Goal: Task Accomplishment & Management: Manage account settings

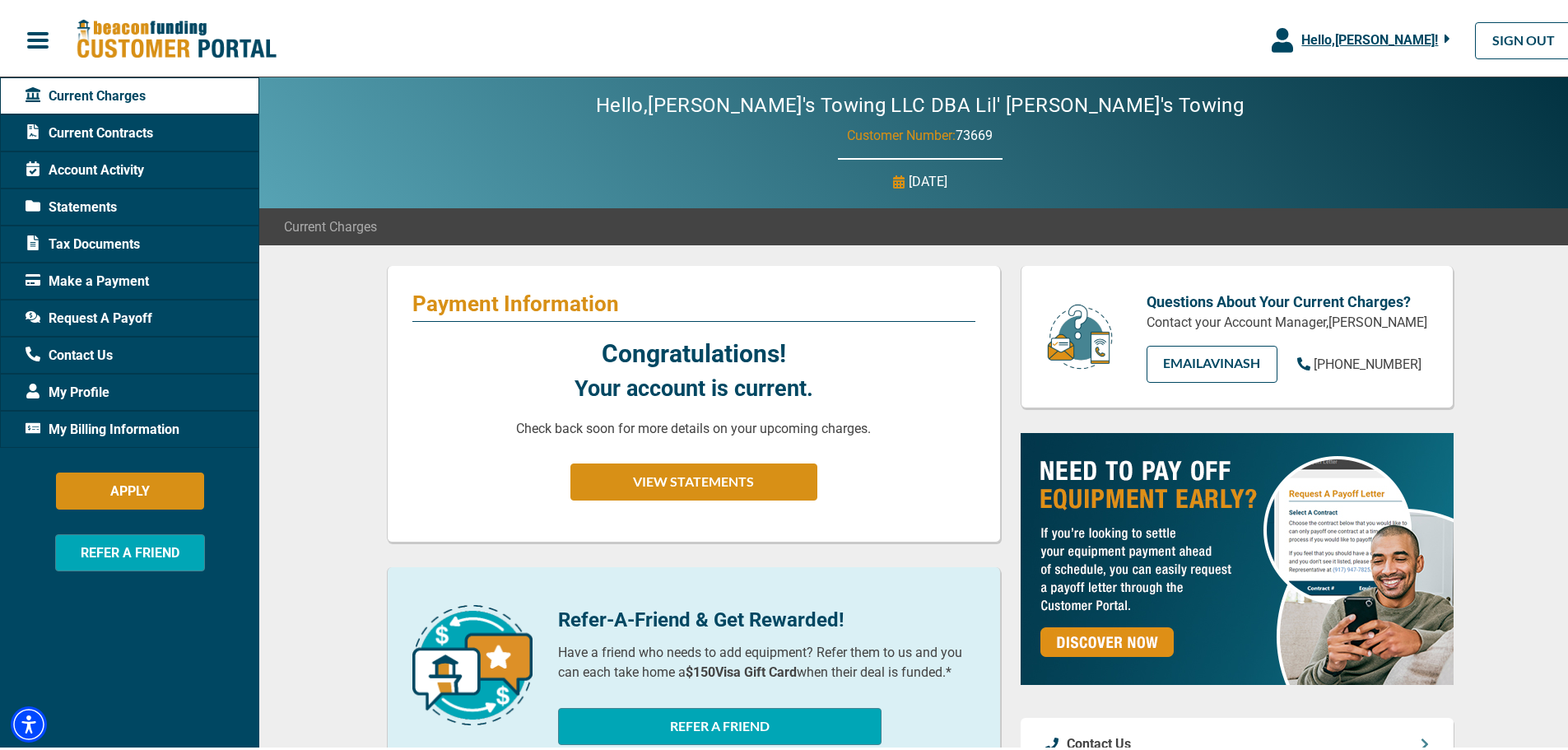
click at [112, 128] on span "Current Contracts" at bounding box center [90, 130] width 127 height 20
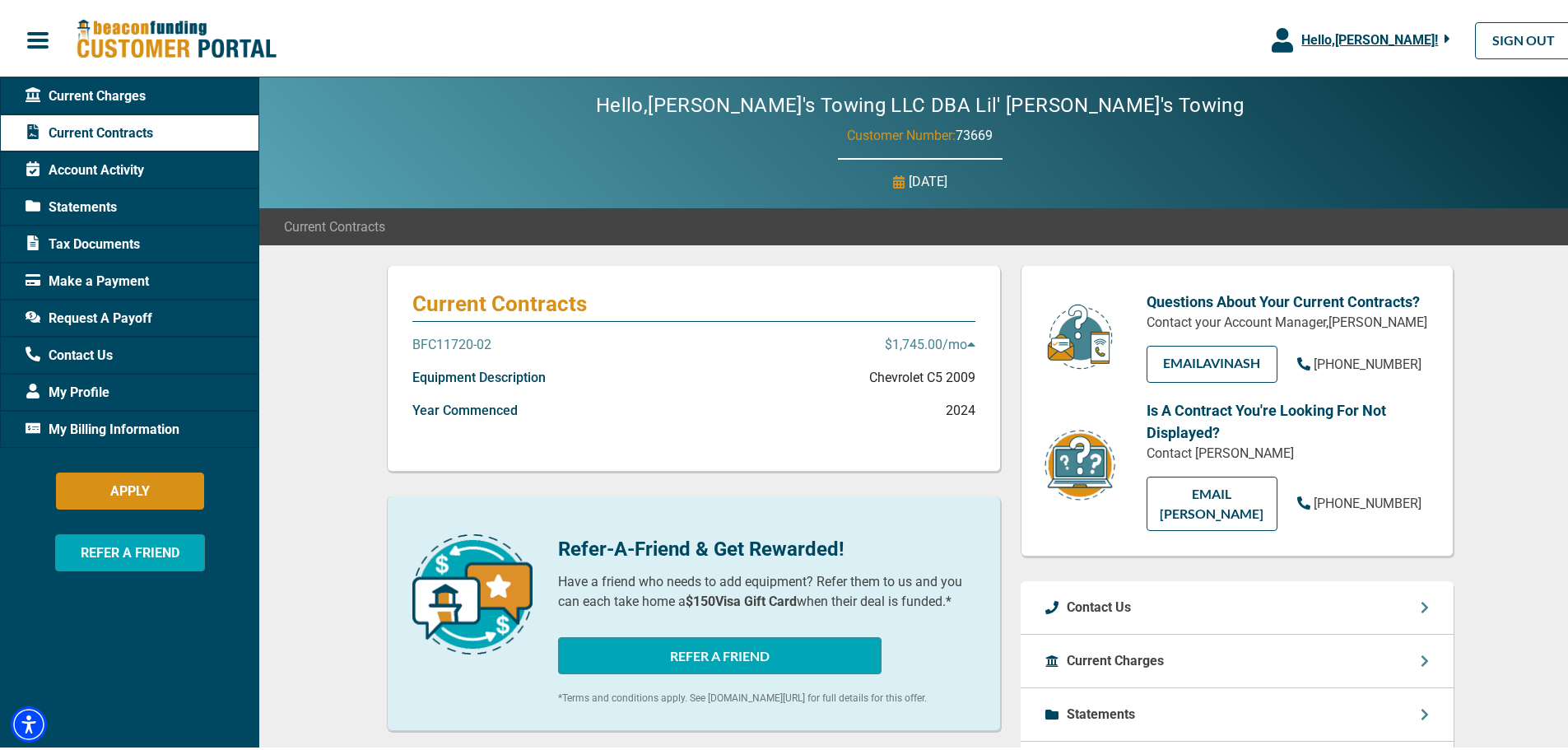
click at [967, 343] on icon at bounding box center [970, 341] width 8 height 4
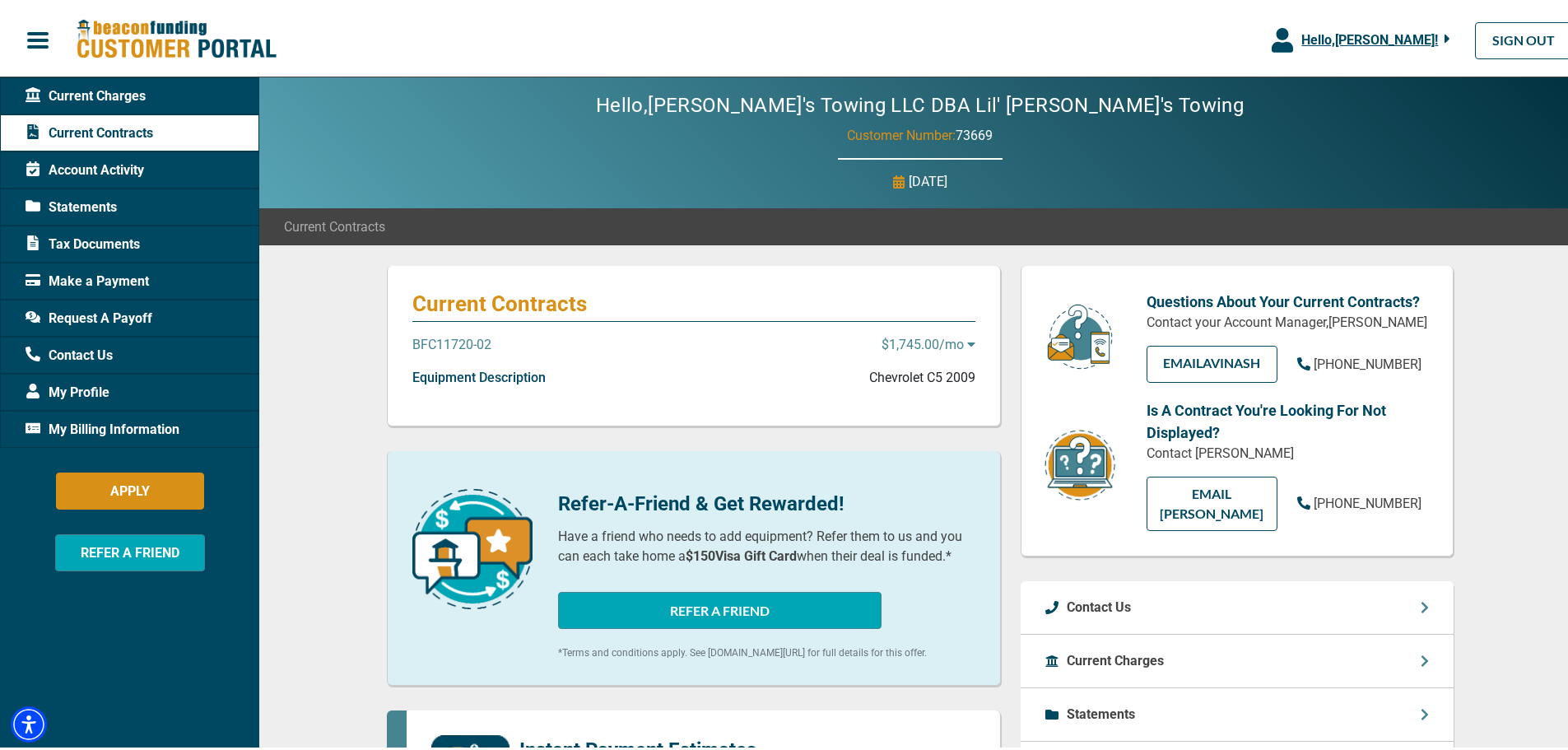
click at [967, 343] on icon at bounding box center [970, 341] width 8 height 4
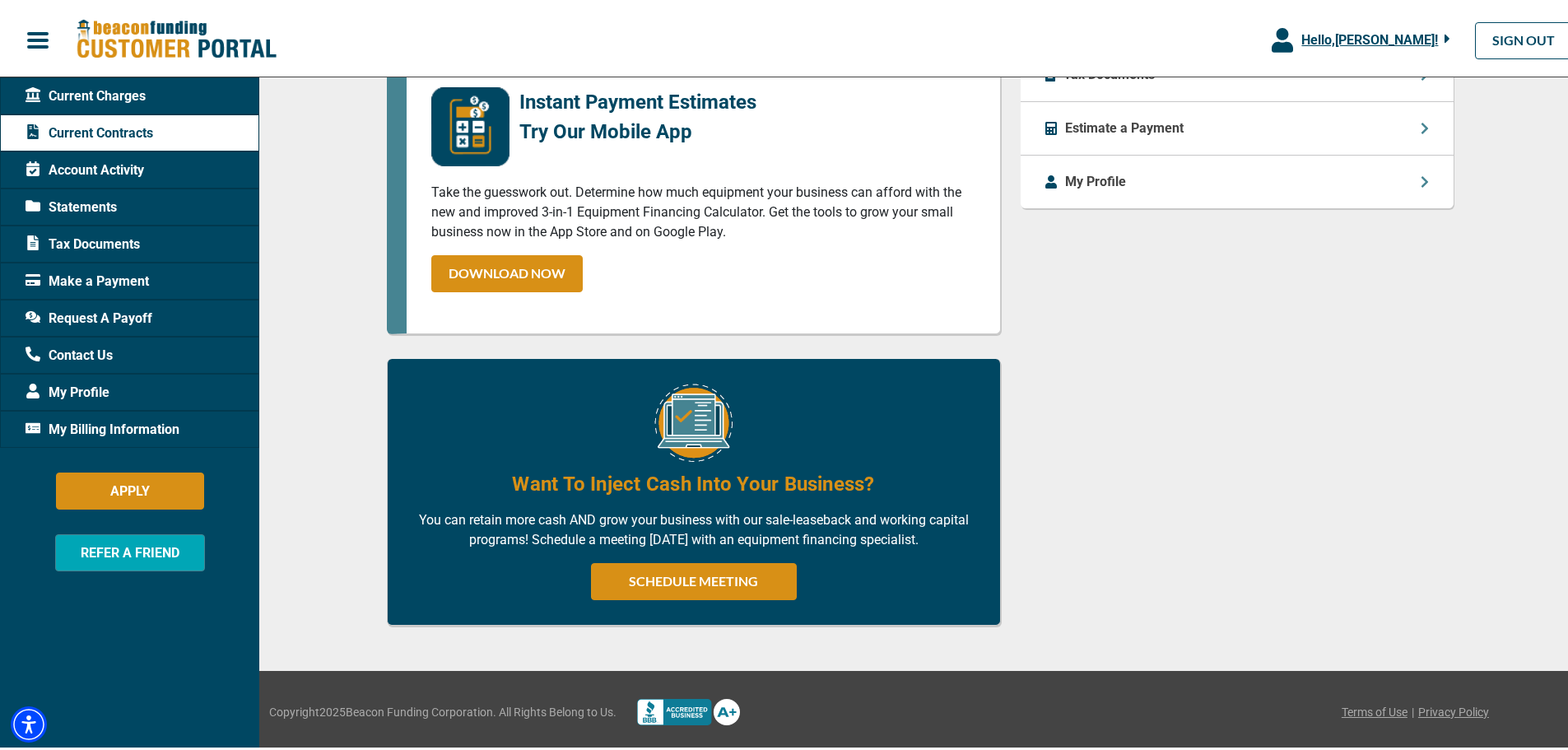
scroll to position [708, 0]
click at [139, 426] on span "My Billing Information" at bounding box center [102, 426] width 154 height 20
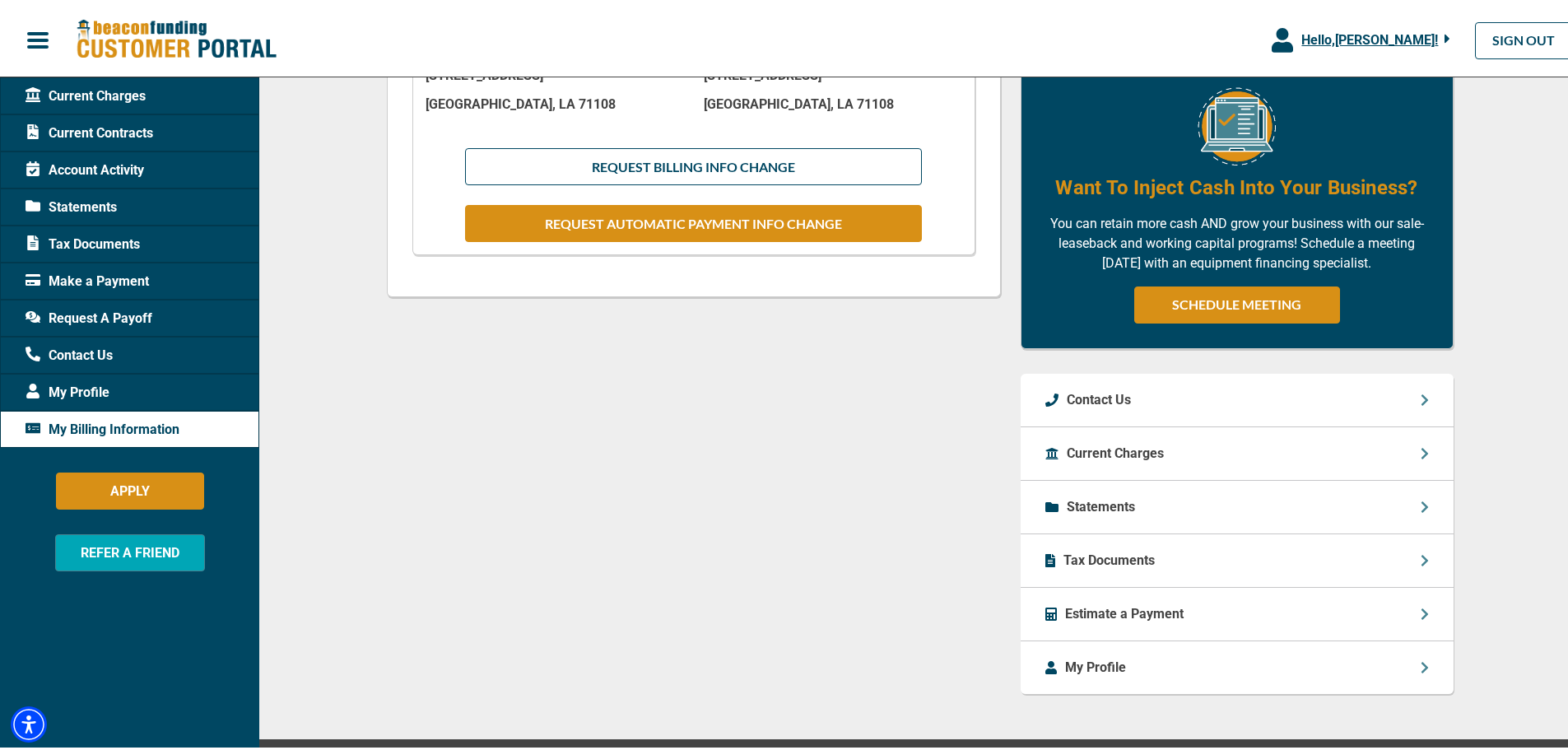
scroll to position [576, 0]
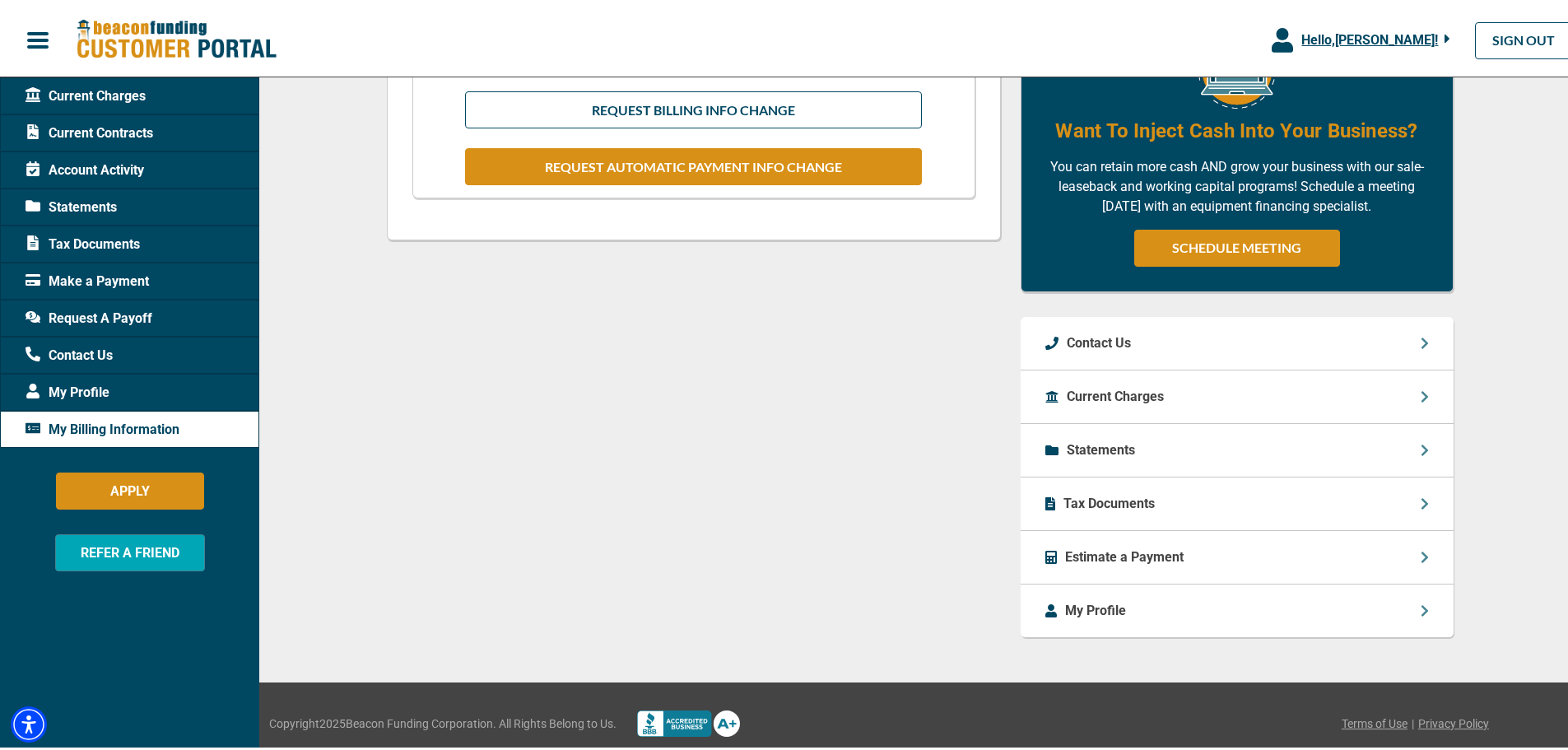
click at [1102, 439] on p "Statements" at bounding box center [1100, 447] width 68 height 20
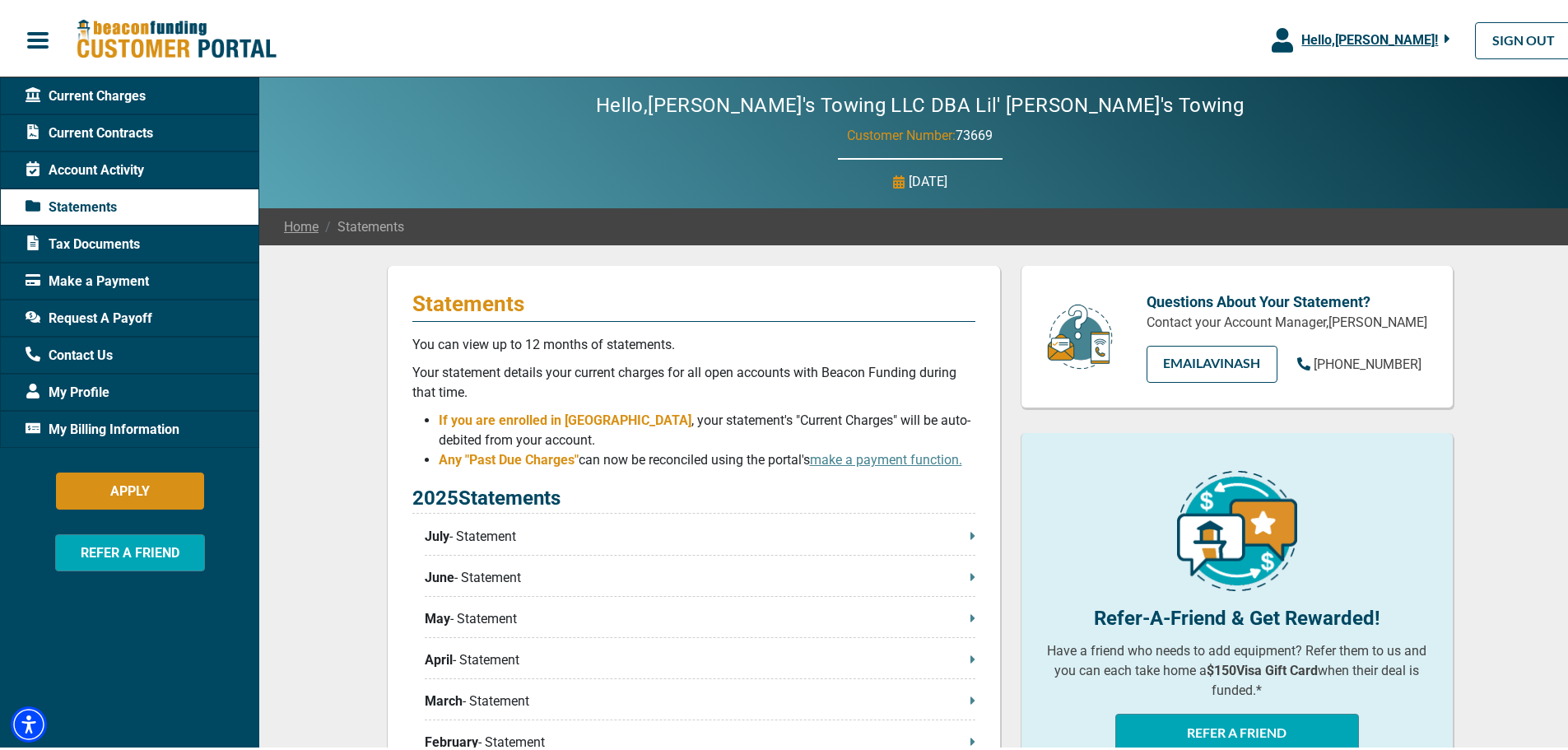
click at [89, 237] on span "Tax Documents" at bounding box center [83, 241] width 115 height 20
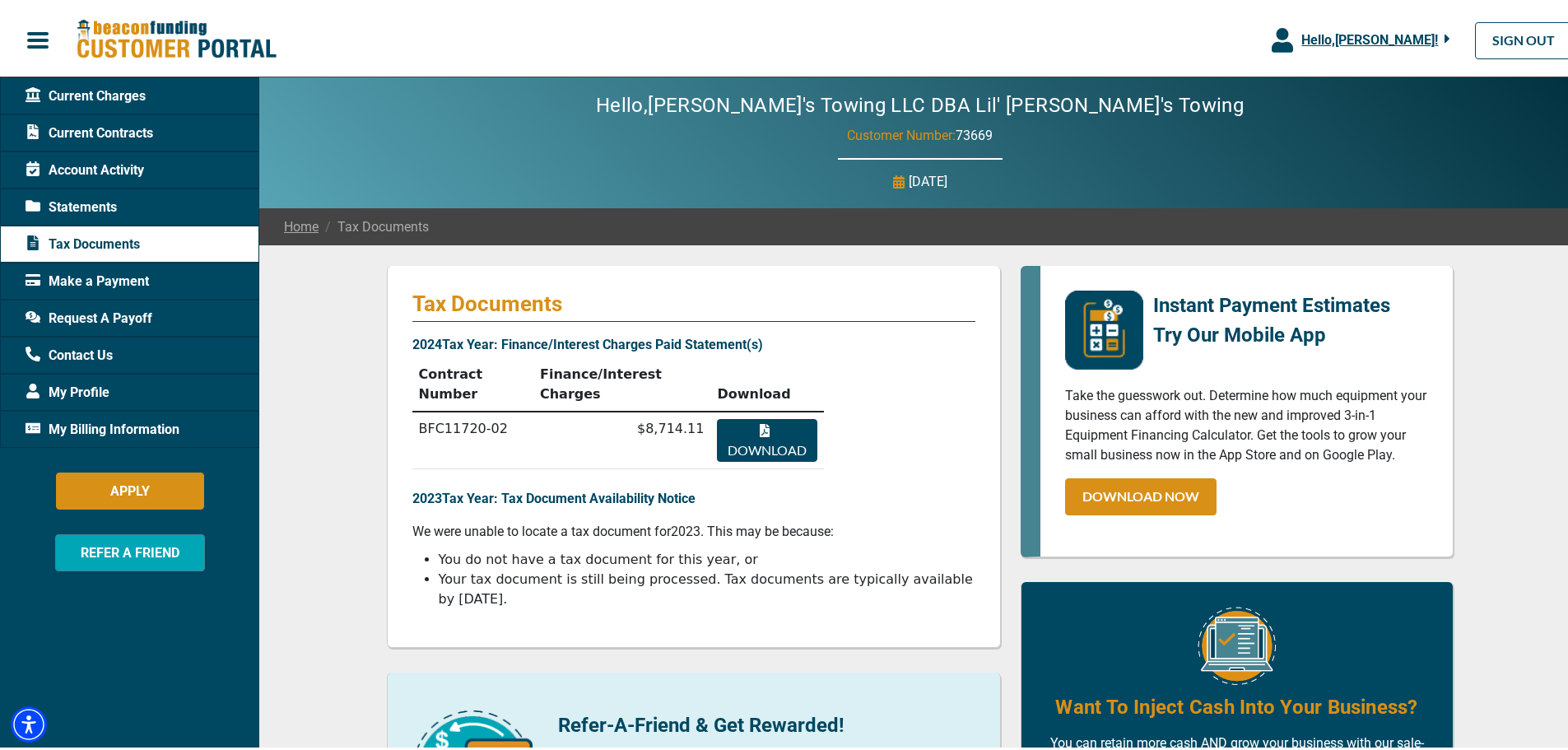
click at [87, 314] on span "Request A Payoff" at bounding box center [89, 315] width 127 height 20
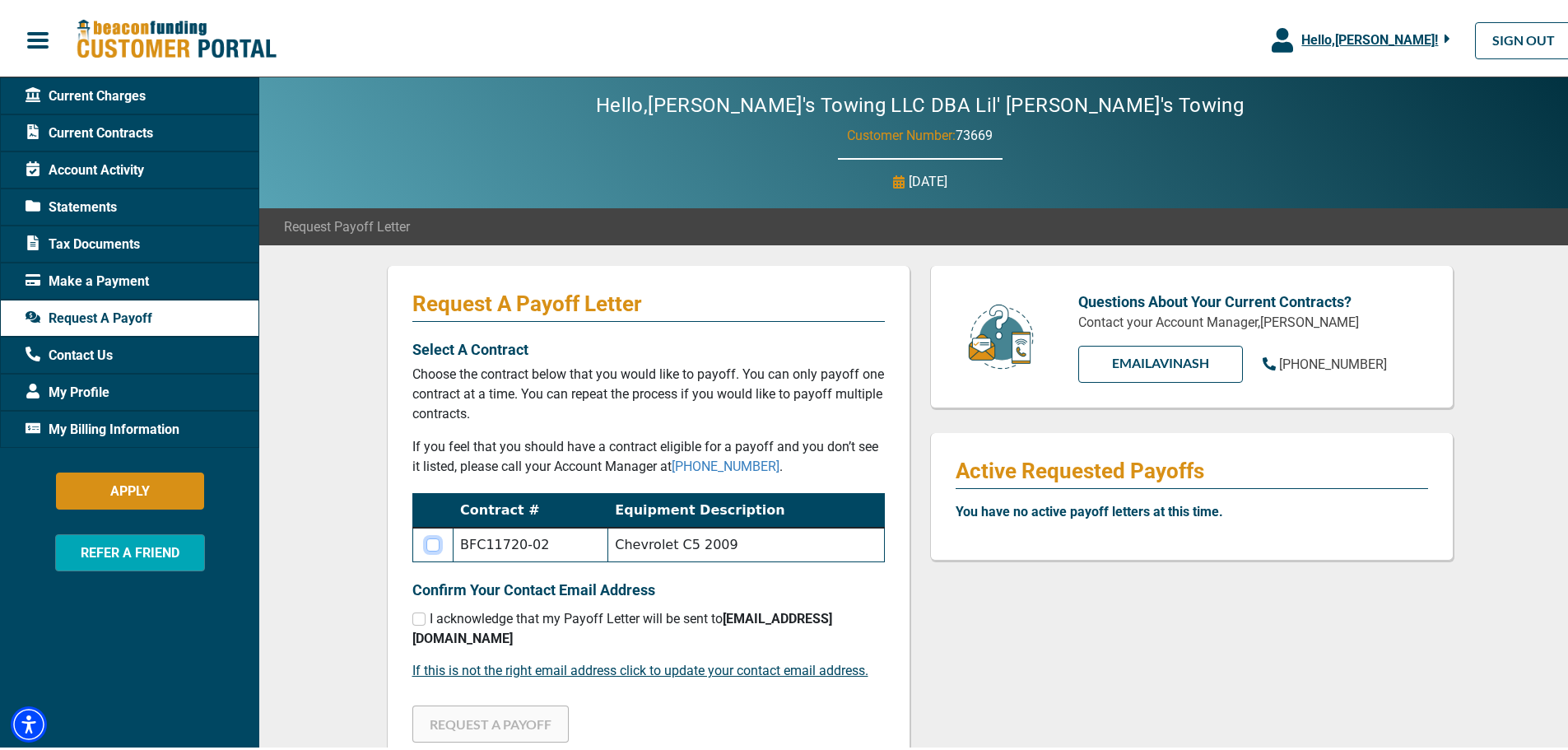
click at [426, 542] on input "checkbox" at bounding box center [432, 541] width 13 height 13
checkbox input "true"
click at [412, 616] on input "checkbox" at bounding box center [418, 615] width 13 height 13
checkbox input "true"
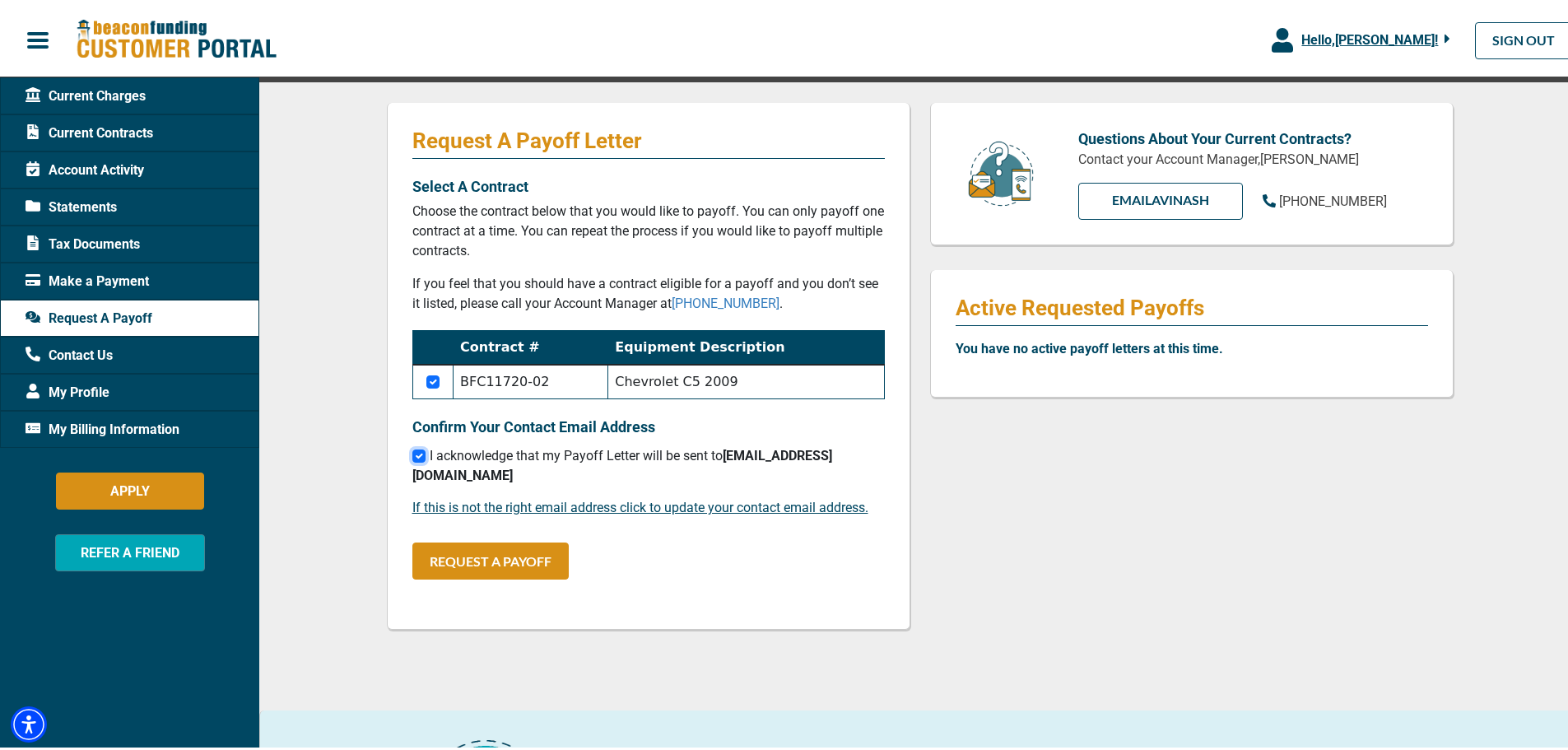
scroll to position [164, 0]
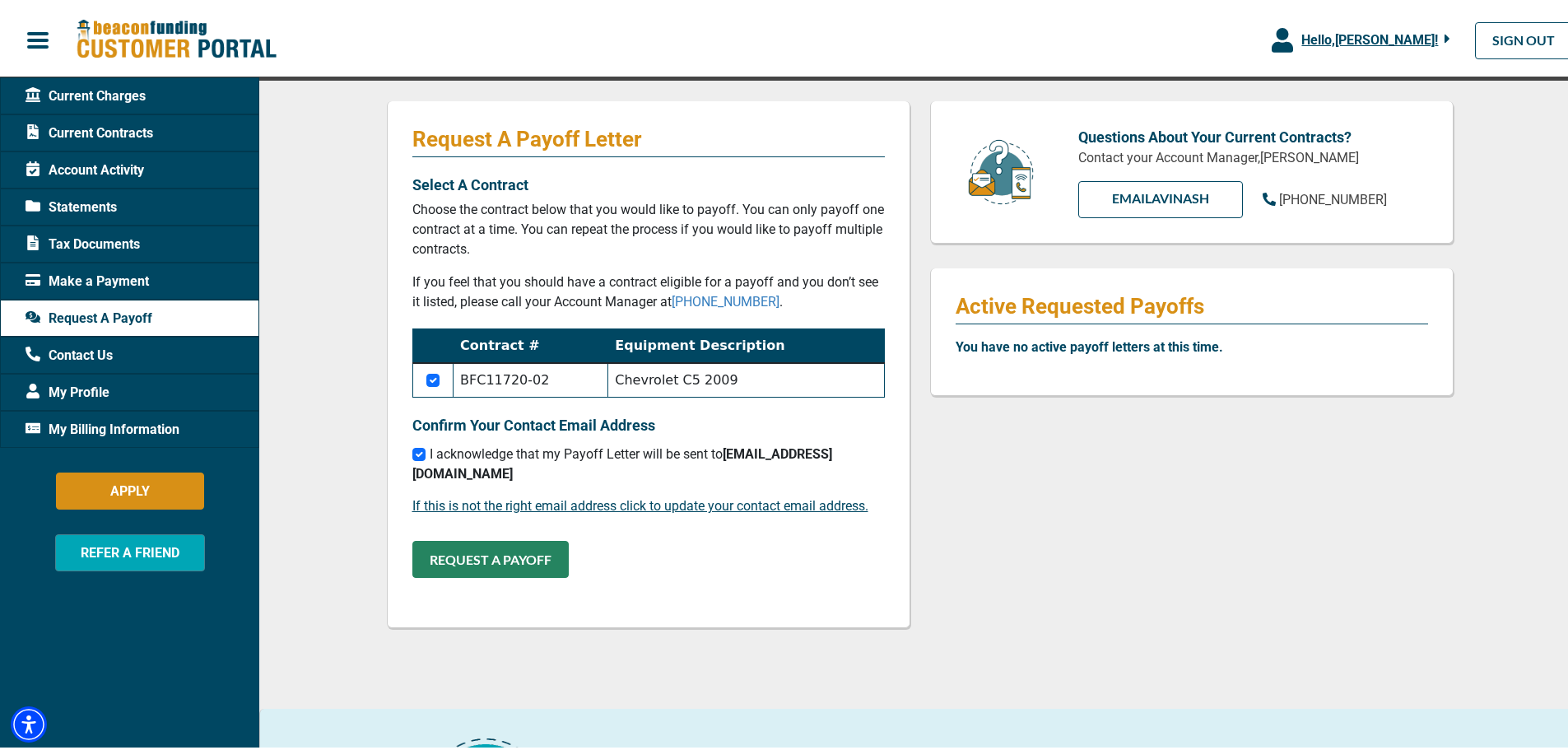
click at [495, 539] on button "REQUEST A PAYOFF" at bounding box center [491, 555] width 157 height 37
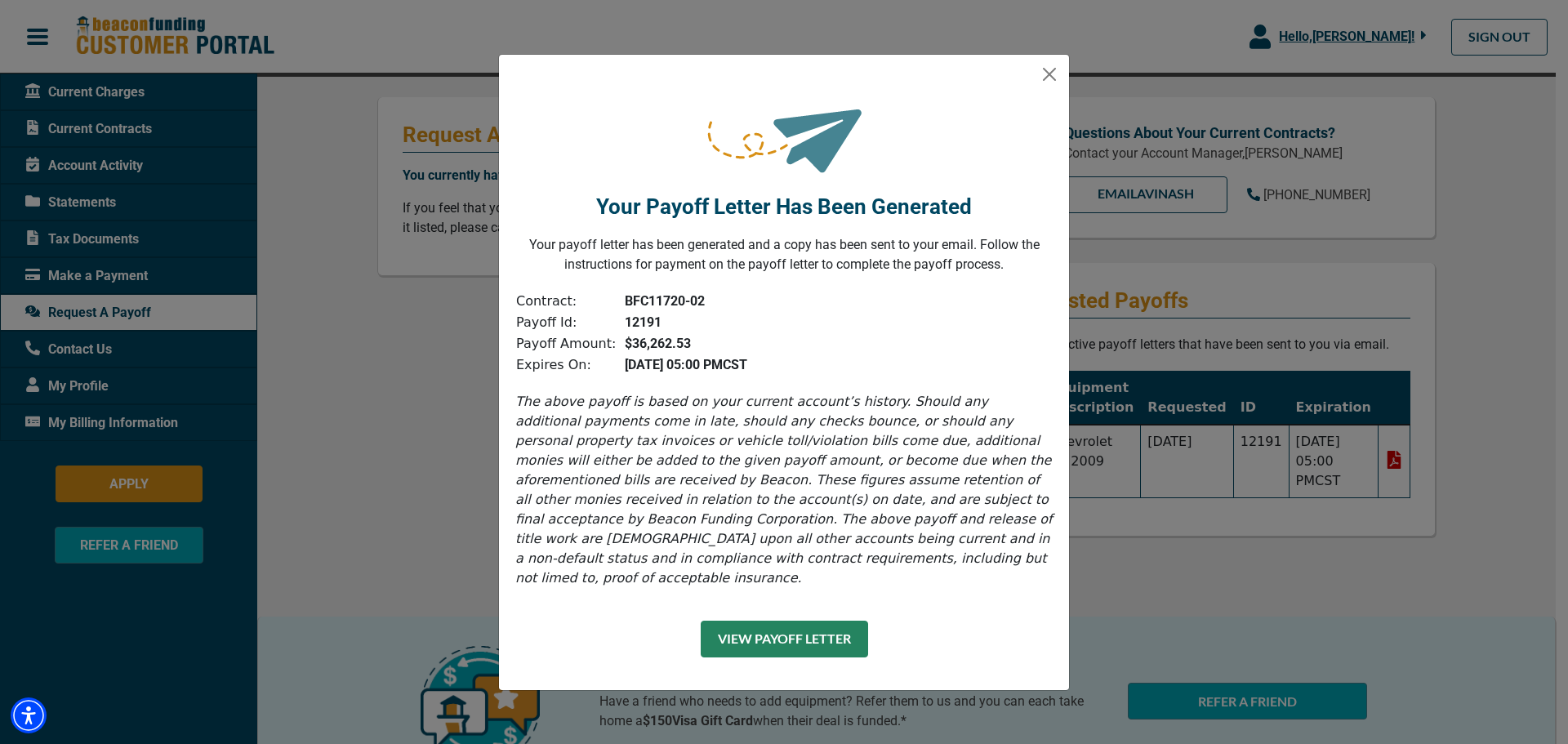
click at [797, 634] on button "View Payoff Letter" at bounding box center [784, 639] width 167 height 37
click at [1047, 84] on button "Close" at bounding box center [1049, 74] width 26 height 26
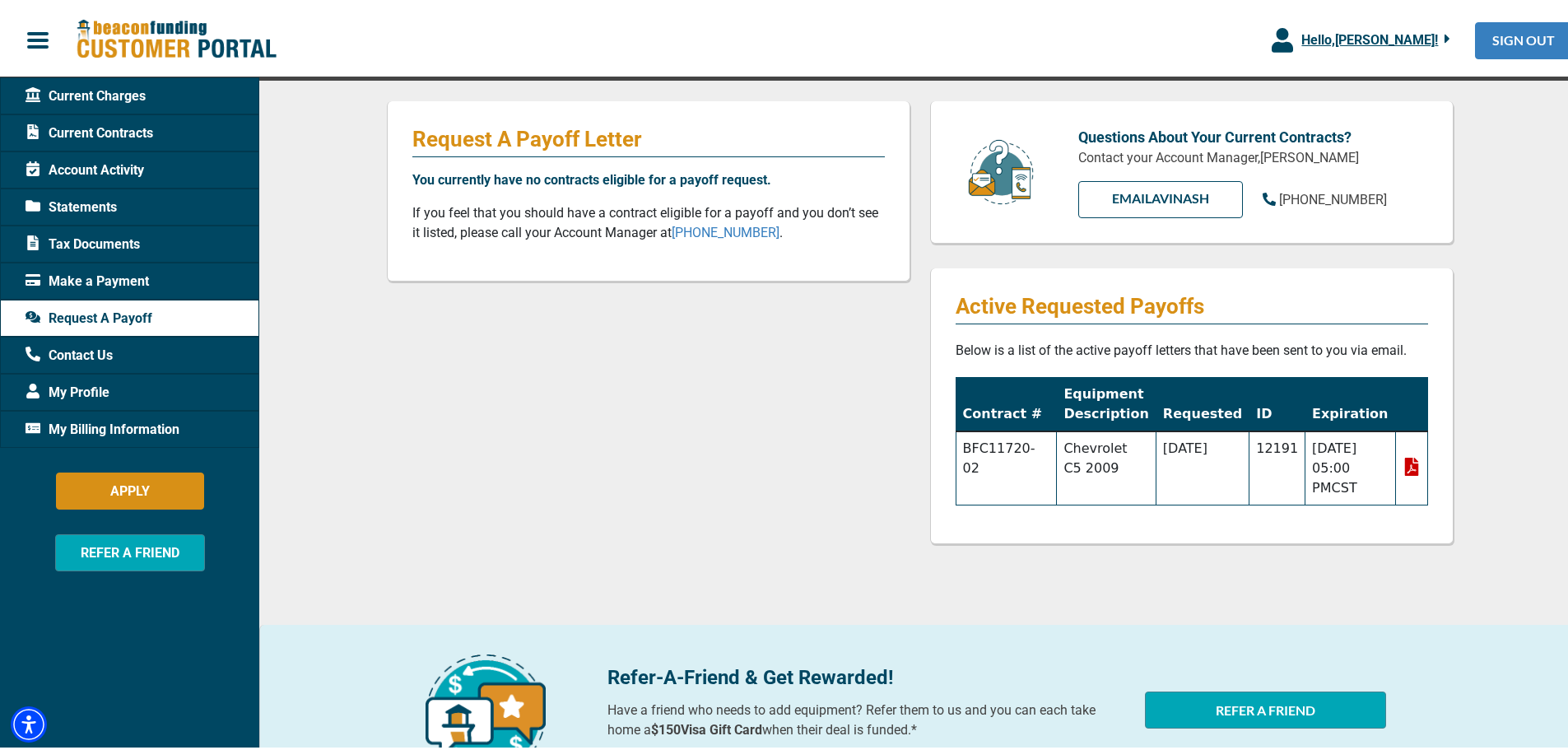
click at [1489, 34] on link "SIGN OUT" at bounding box center [1523, 37] width 97 height 37
